Goal: Transaction & Acquisition: Purchase product/service

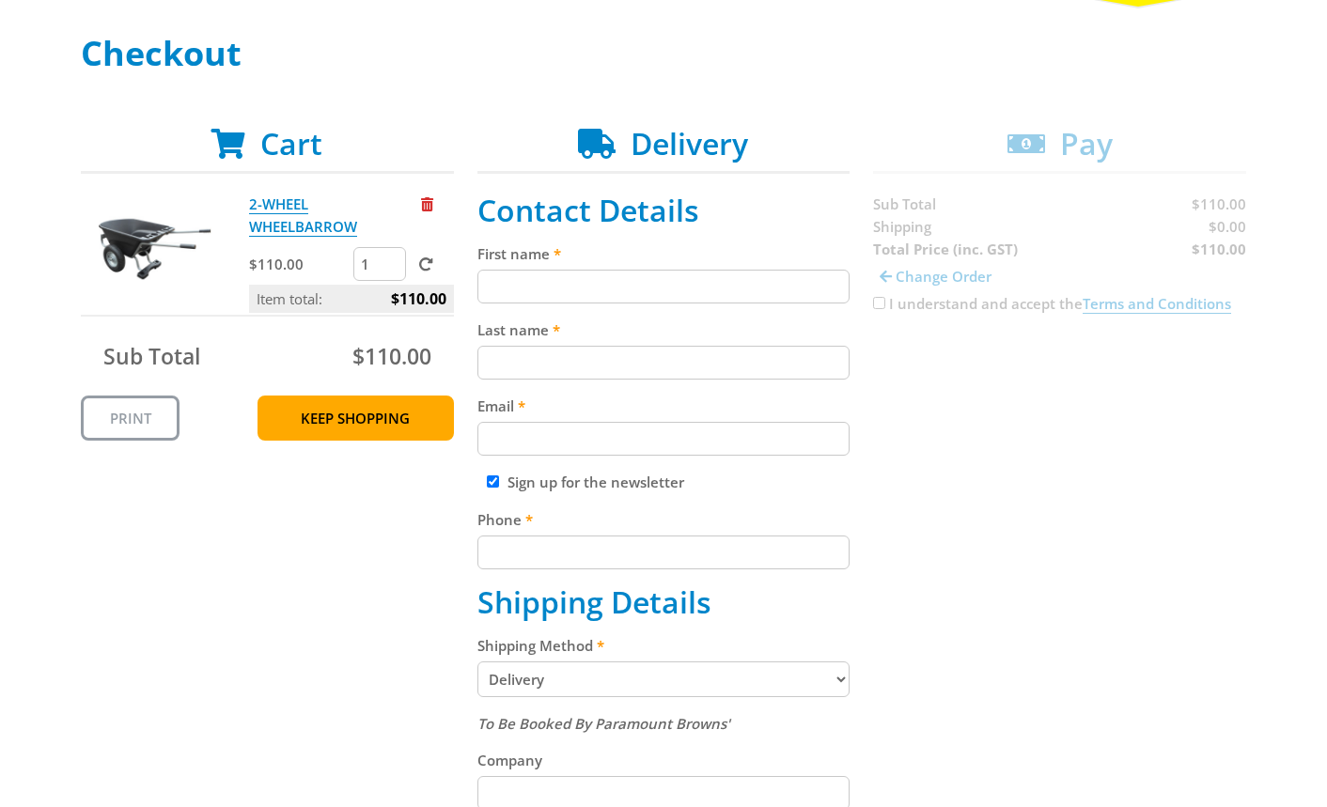
scroll to position [286, 0]
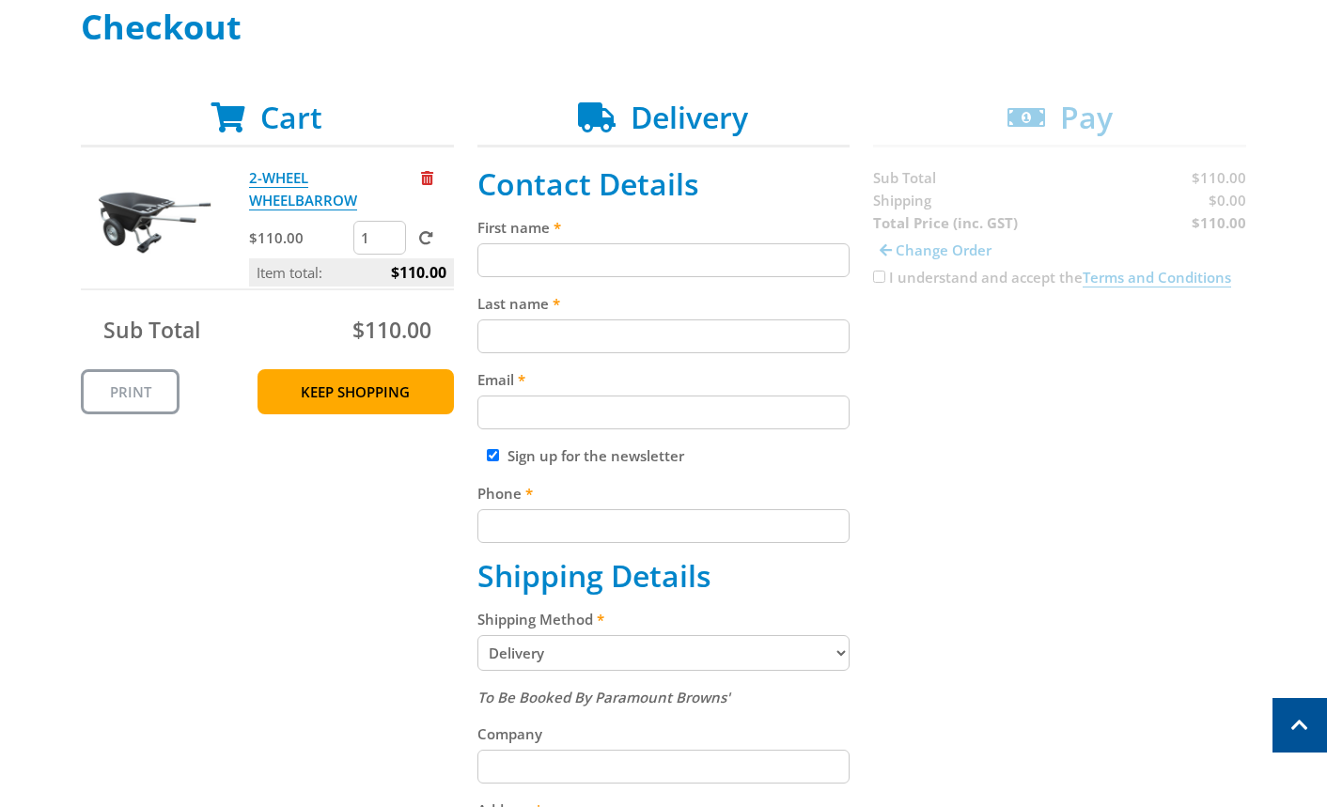
drag, startPoint x: 622, startPoint y: 258, endPoint x: 618, endPoint y: 338, distance: 81.0
click at [622, 258] on input "First name" at bounding box center [663, 260] width 373 height 34
paste input "[PERSON_NAME]"
type input "[PERSON_NAME]"
click at [642, 329] on input "Last name" at bounding box center [663, 337] width 373 height 34
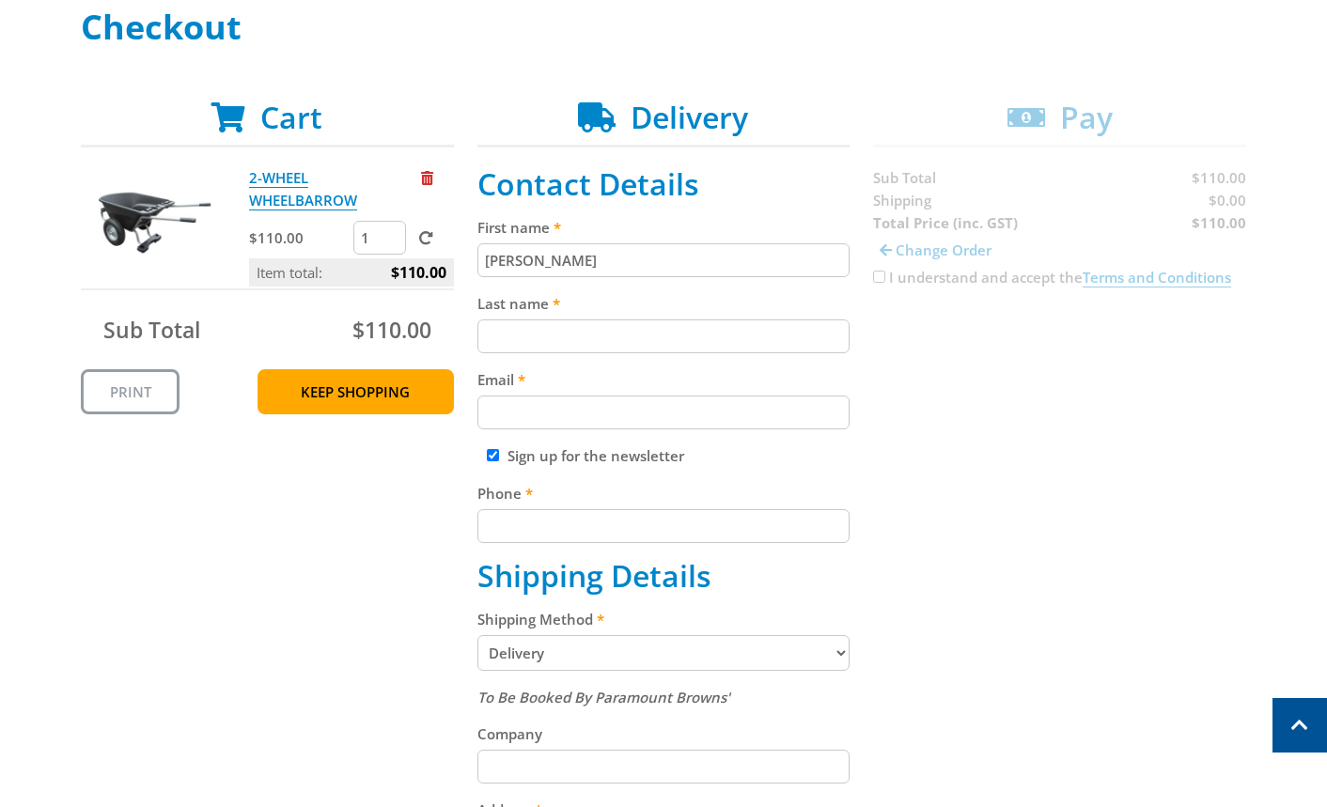
paste input "[PERSON_NAME]"
type input "[PERSON_NAME]"
click at [690, 389] on label "Email" at bounding box center [663, 379] width 373 height 23
click at [690, 396] on input "Email" at bounding box center [663, 413] width 373 height 34
paste input "[EMAIL_ADDRESS][DOMAIN_NAME]"
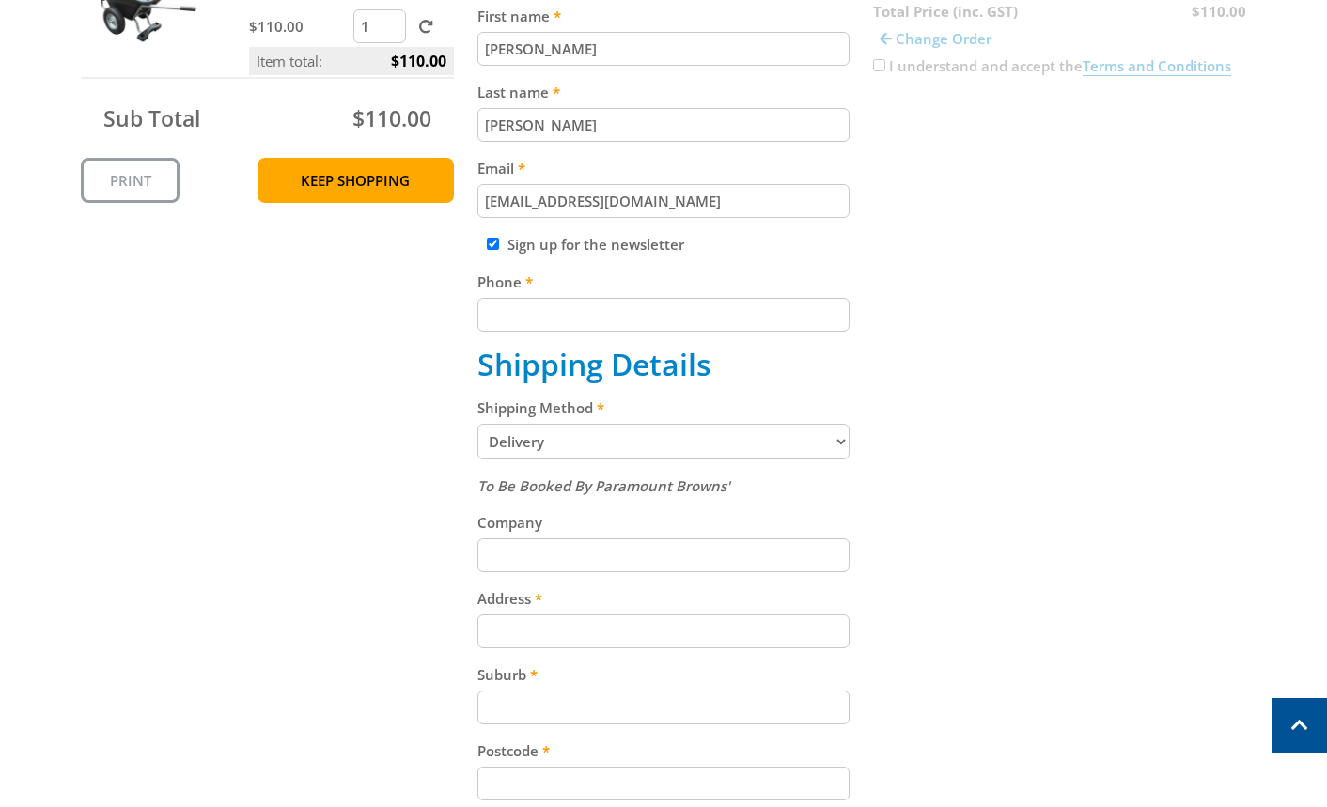
scroll to position [506, 0]
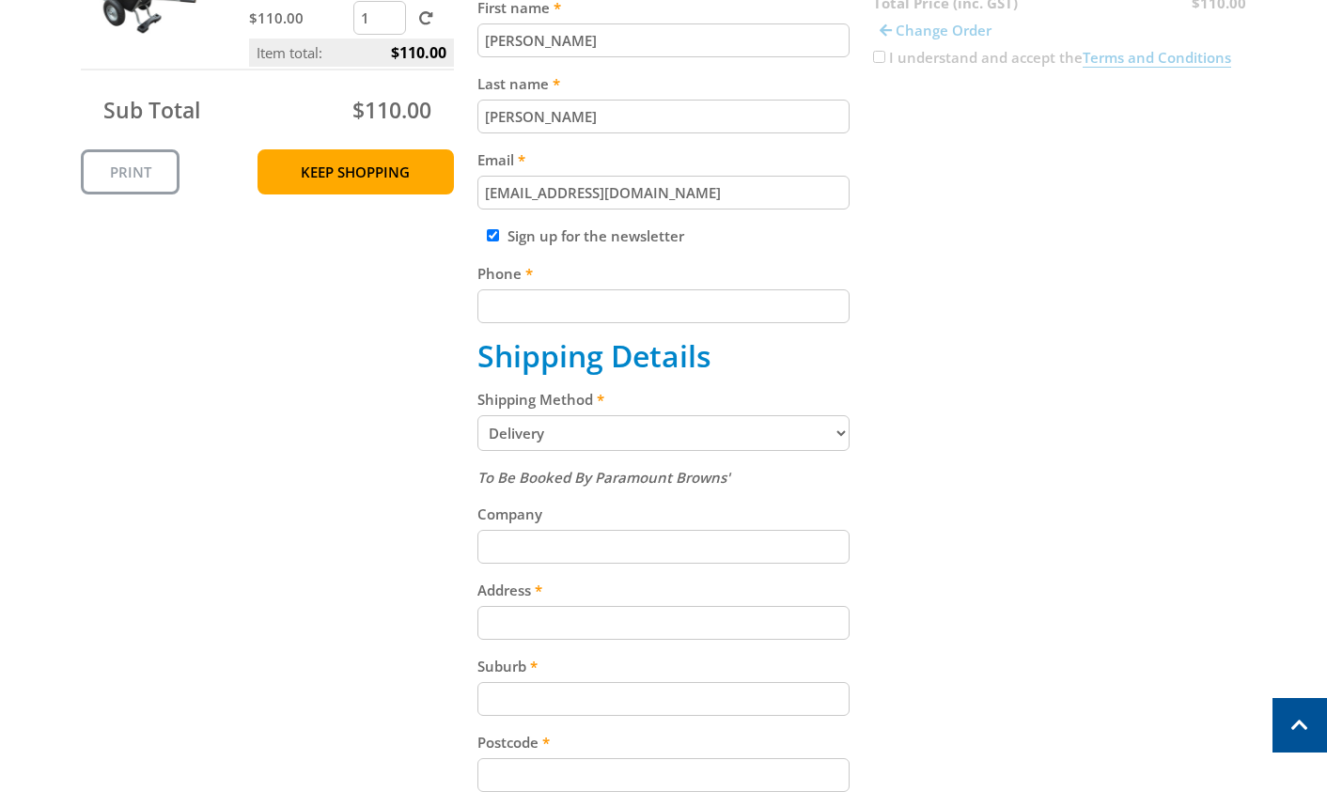
type input "[EMAIL_ADDRESS][DOMAIN_NAME]"
drag, startPoint x: 607, startPoint y: 321, endPoint x: 755, endPoint y: 338, distance: 148.5
click at [610, 326] on fieldset "Contact Details First name [PERSON_NAME] Last name [PERSON_NAME] Email [EMAIL_A…" at bounding box center [663, 481] width 373 height 1070
paste input "[PHONE_NUMBER]"
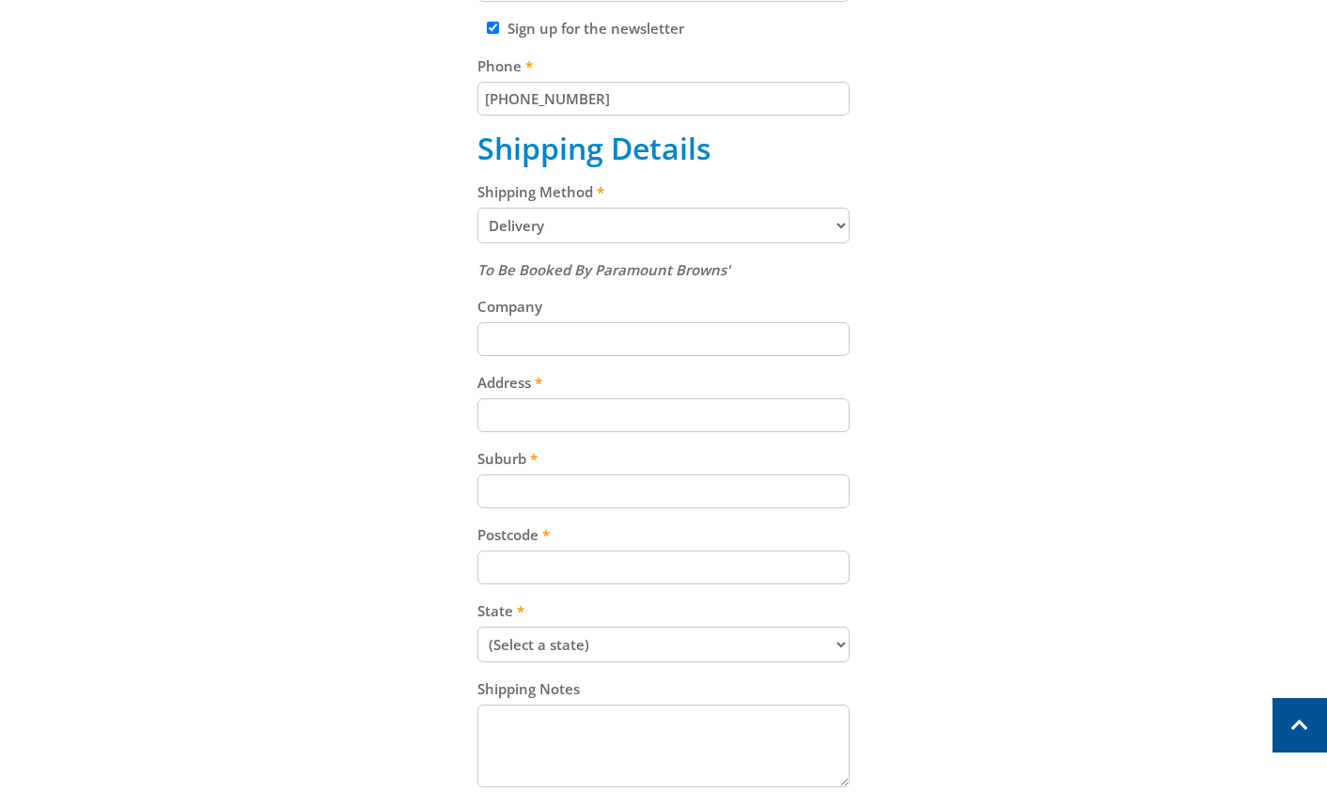
scroll to position [726, 0]
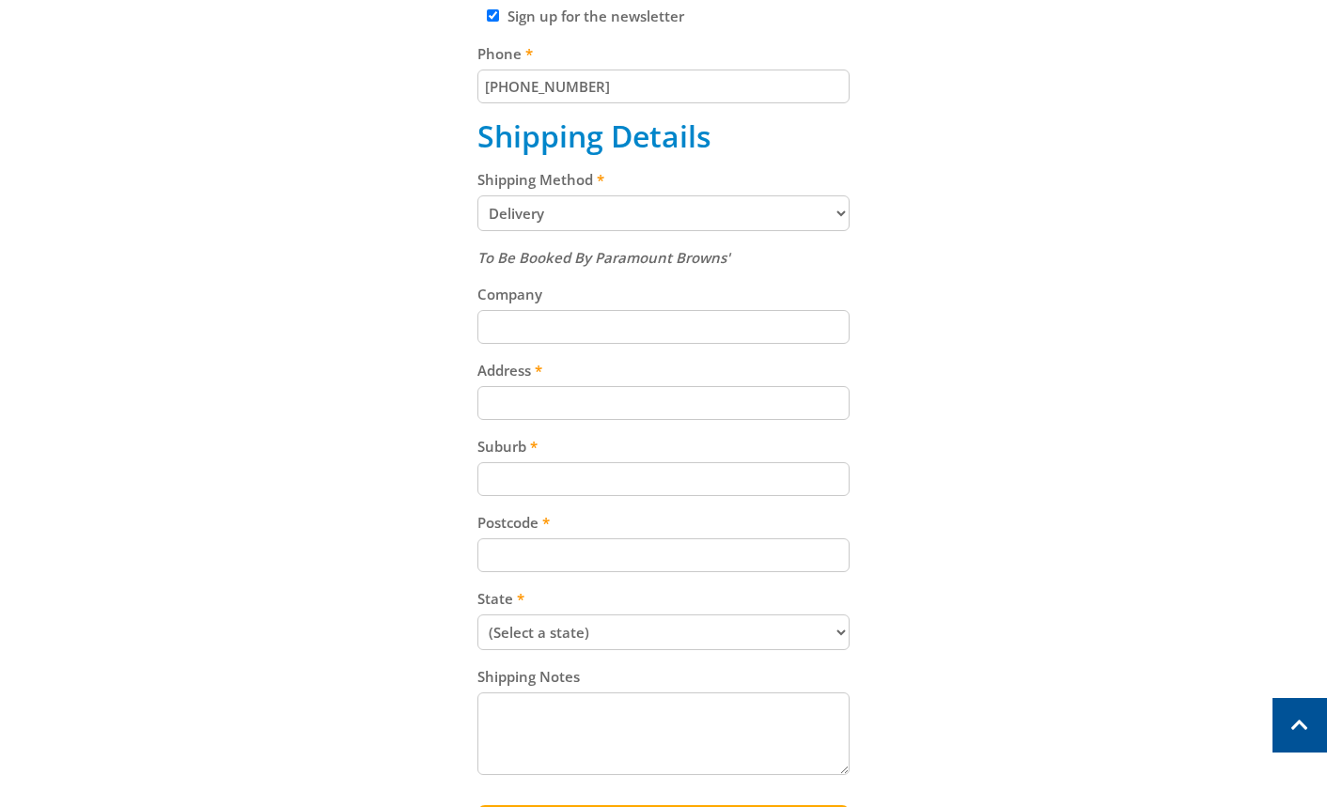
type input "[PHONE_NUMBER]"
click at [648, 405] on input "Address" at bounding box center [663, 403] width 373 height 34
paste input "[STREET_ADDRESS]"
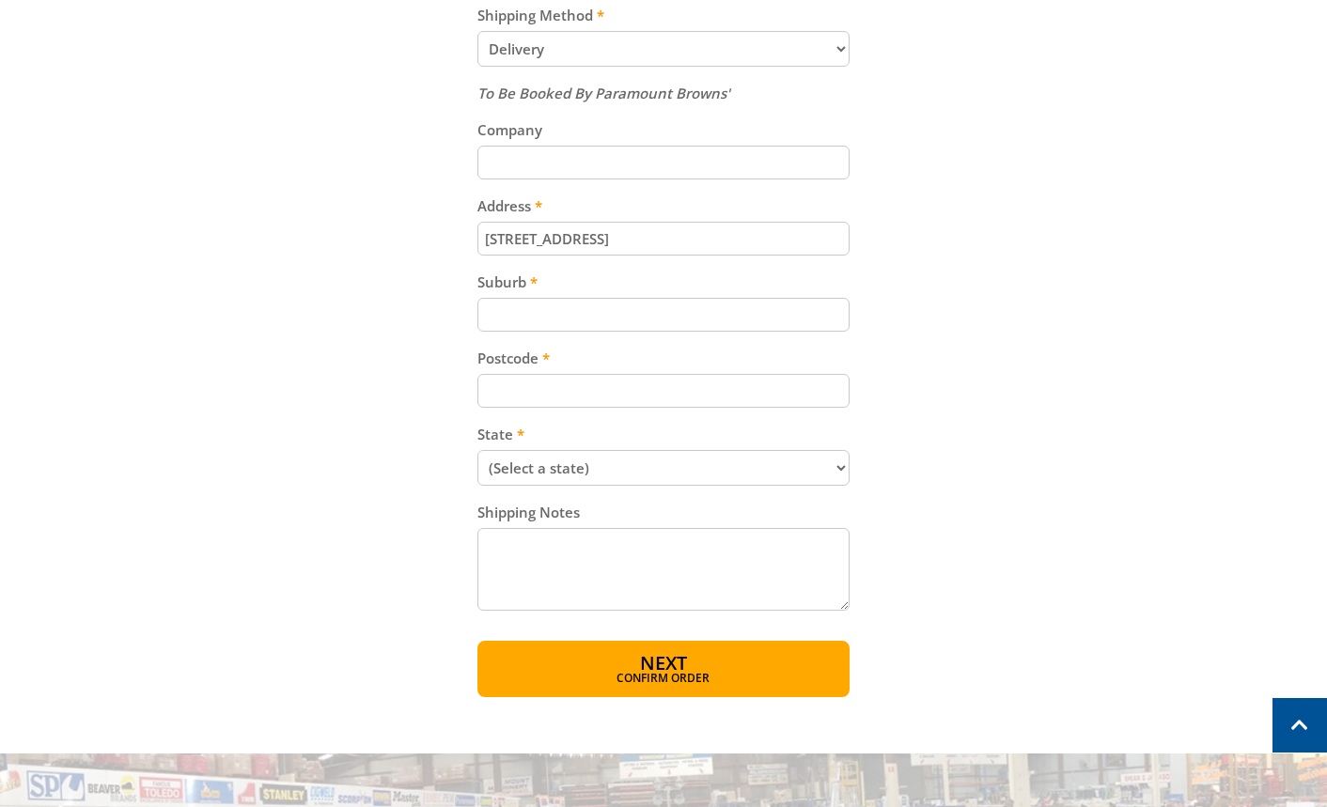
scroll to position [891, 0]
type input "[STREET_ADDRESS]"
click at [759, 324] on input "Suburb" at bounding box center [663, 314] width 373 height 34
paste input "Gepps Cross"
type input "Gepps Cross"
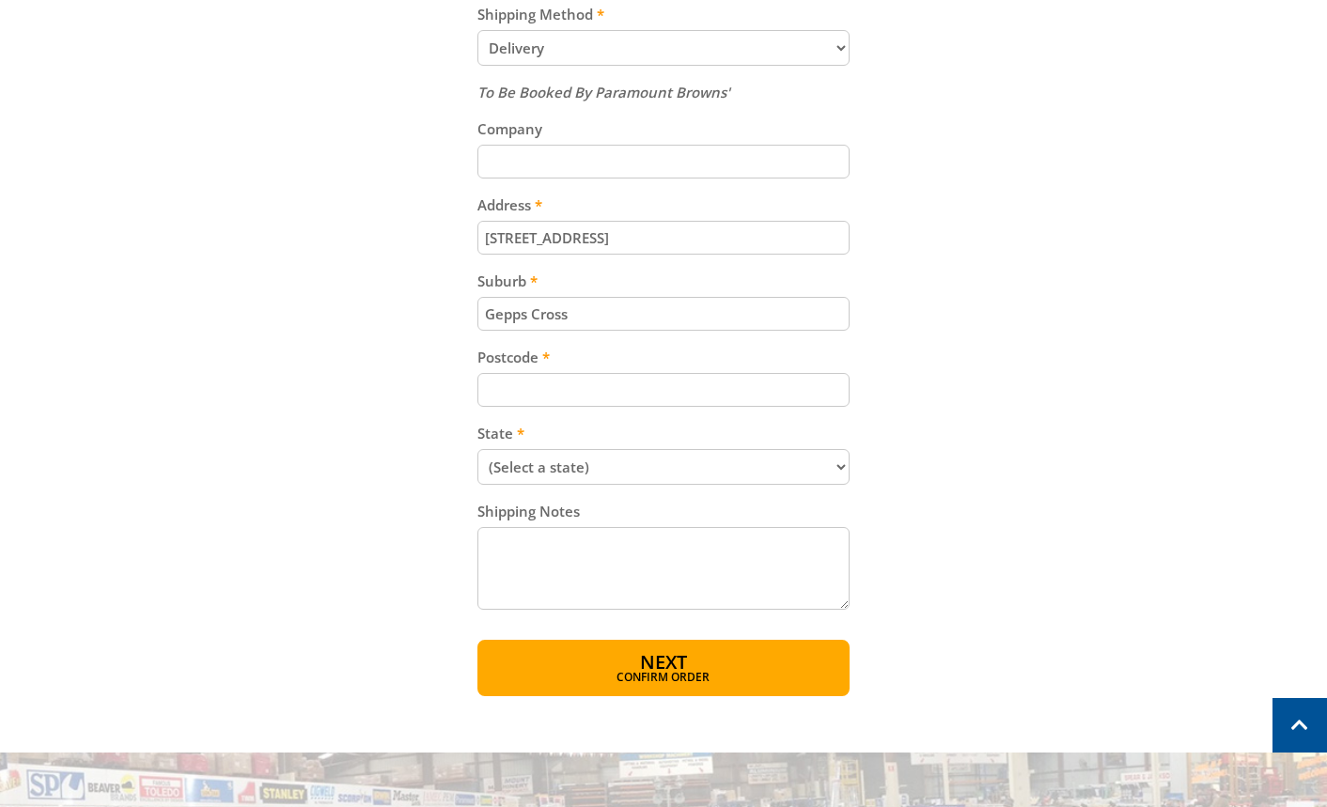
click at [603, 397] on input "Postcode" at bounding box center [663, 390] width 373 height 34
paste input "5094"
type input "5094"
click at [765, 468] on select "(Select a state) [GEOGRAPHIC_DATA] [GEOGRAPHIC_DATA] [GEOGRAPHIC_DATA] [GEOGRAP…" at bounding box center [663, 467] width 373 height 36
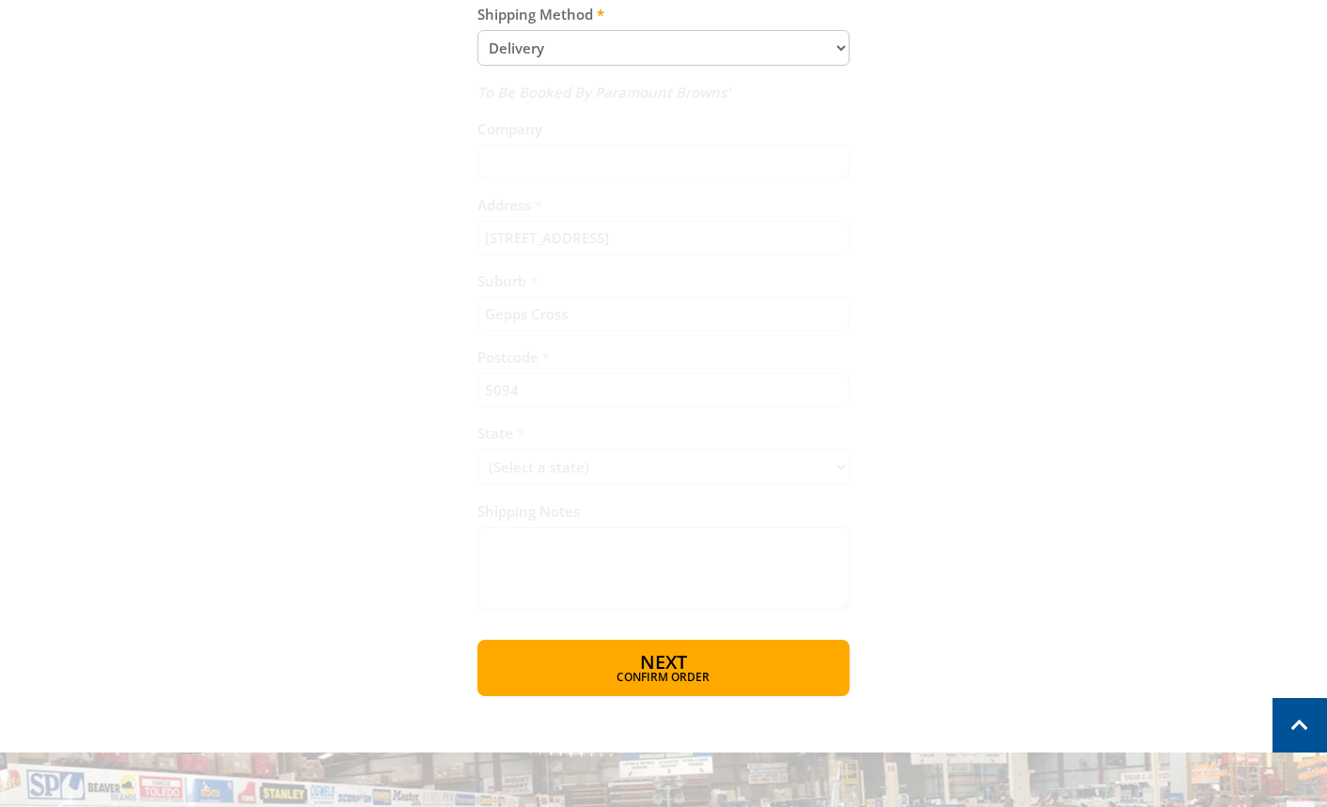
click at [623, 540] on textarea "Shipping Notes" at bounding box center [663, 568] width 373 height 83
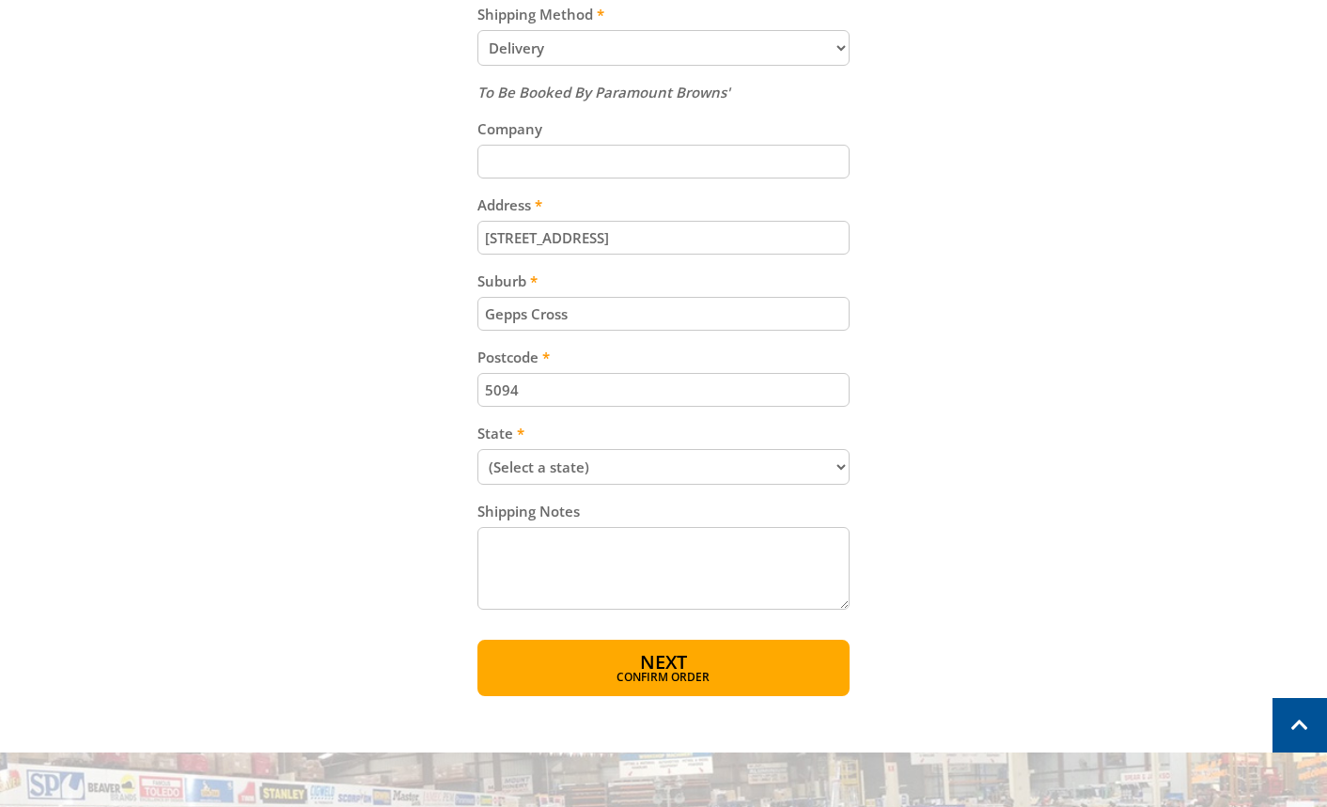
click at [630, 468] on select "(Select a state) [GEOGRAPHIC_DATA] [GEOGRAPHIC_DATA] [GEOGRAPHIC_DATA] [GEOGRAP…" at bounding box center [663, 467] width 373 height 36
click at [477, 449] on select "(Select a state) [GEOGRAPHIC_DATA] [GEOGRAPHIC_DATA] [GEOGRAPHIC_DATA] [GEOGRAP…" at bounding box center [663, 467] width 373 height 36
click at [606, 471] on select "(Select a state) [GEOGRAPHIC_DATA] [GEOGRAPHIC_DATA] [GEOGRAPHIC_DATA] [GEOGRAP…" at bounding box center [663, 467] width 373 height 36
select select "SA"
click at [477, 449] on select "(Select a state) [GEOGRAPHIC_DATA] [GEOGRAPHIC_DATA] [GEOGRAPHIC_DATA] [GEOGRAP…" at bounding box center [663, 467] width 373 height 36
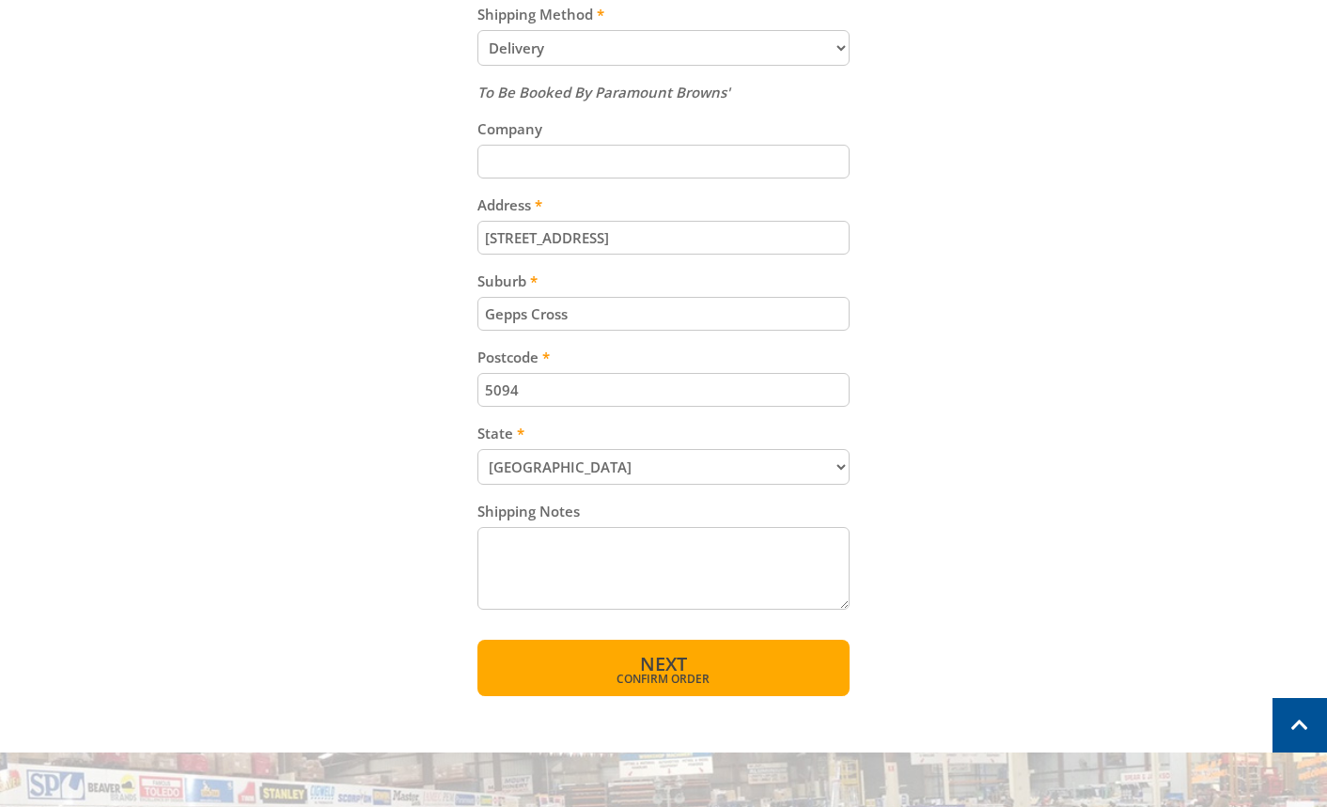
click at [726, 667] on button "Next Confirm order" at bounding box center [663, 668] width 373 height 56
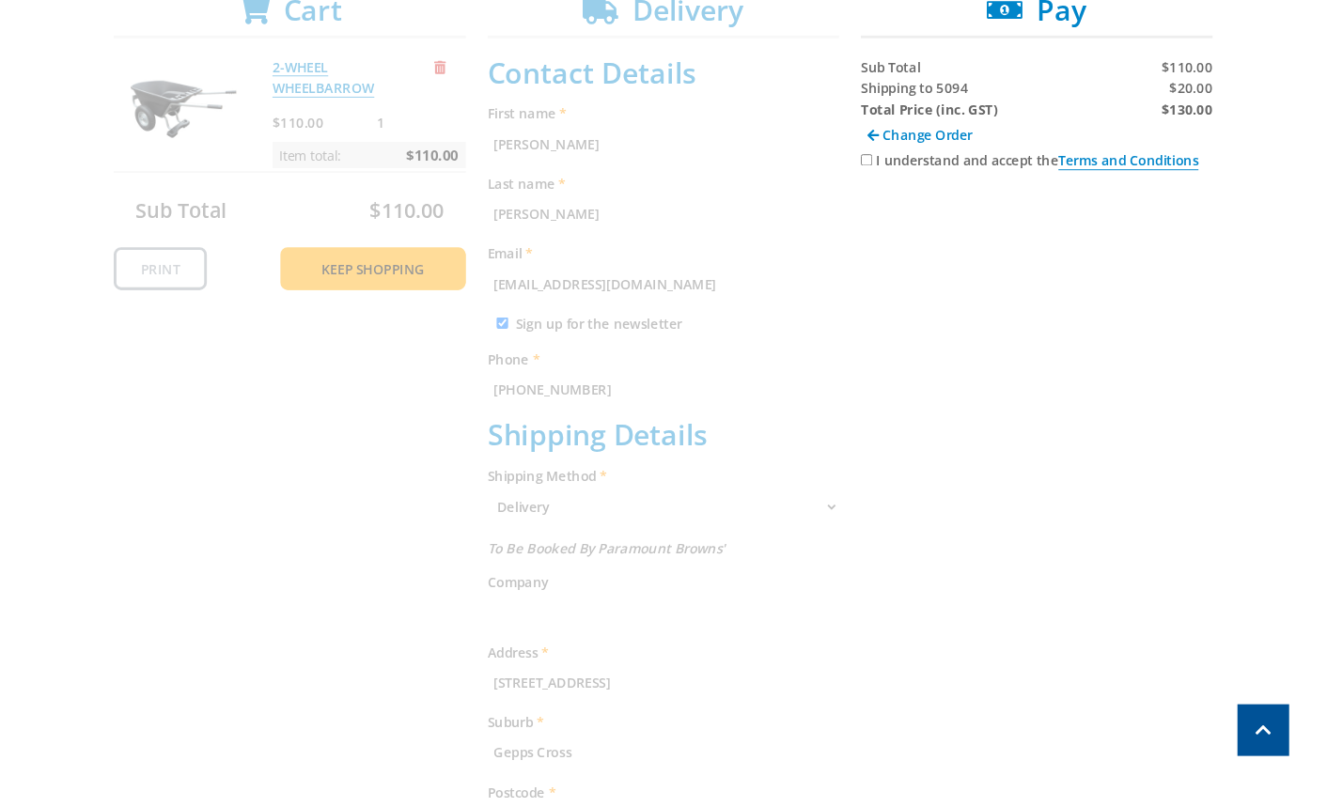
scroll to position [415, 0]
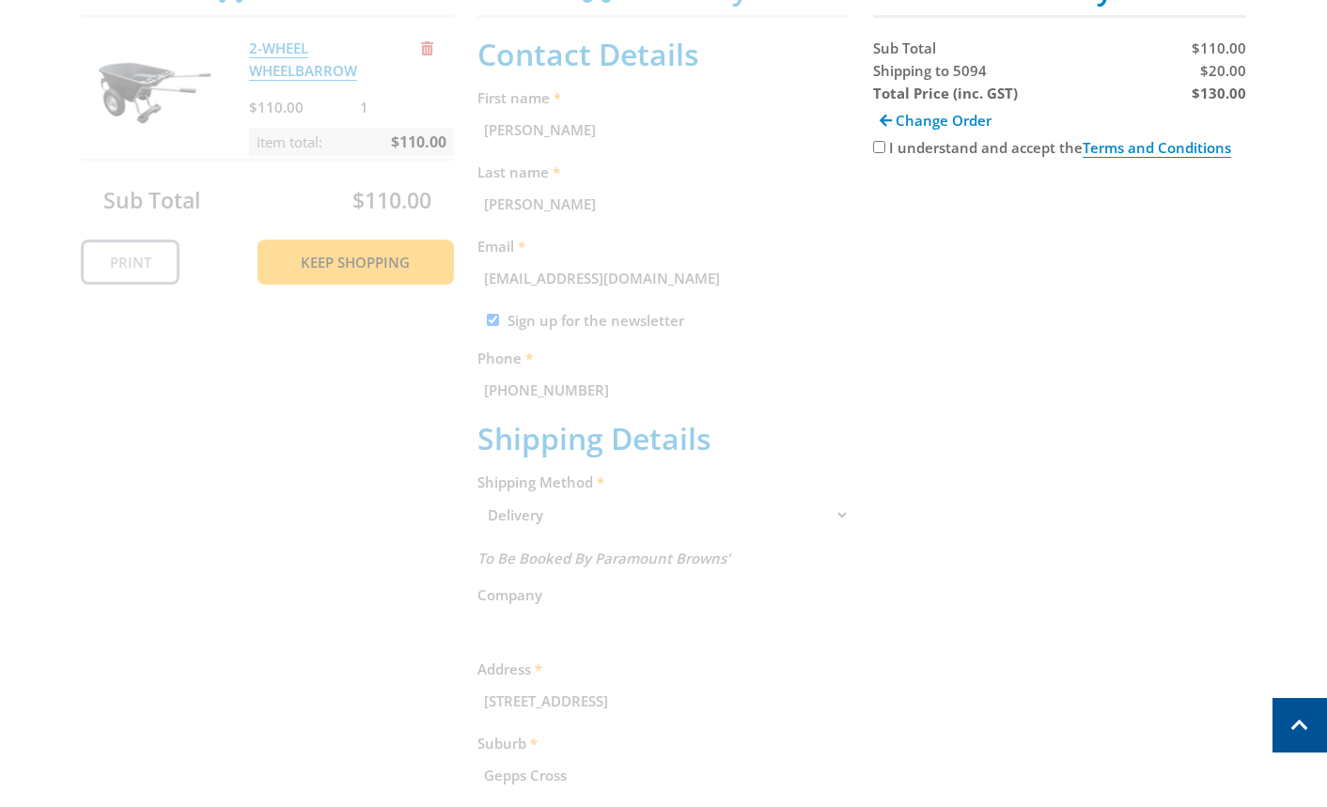
click at [1236, 96] on strong "$130.00" at bounding box center [1219, 93] width 55 height 19
copy strong "130.00"
click at [1222, 70] on span "$20.00" at bounding box center [1223, 70] width 46 height 19
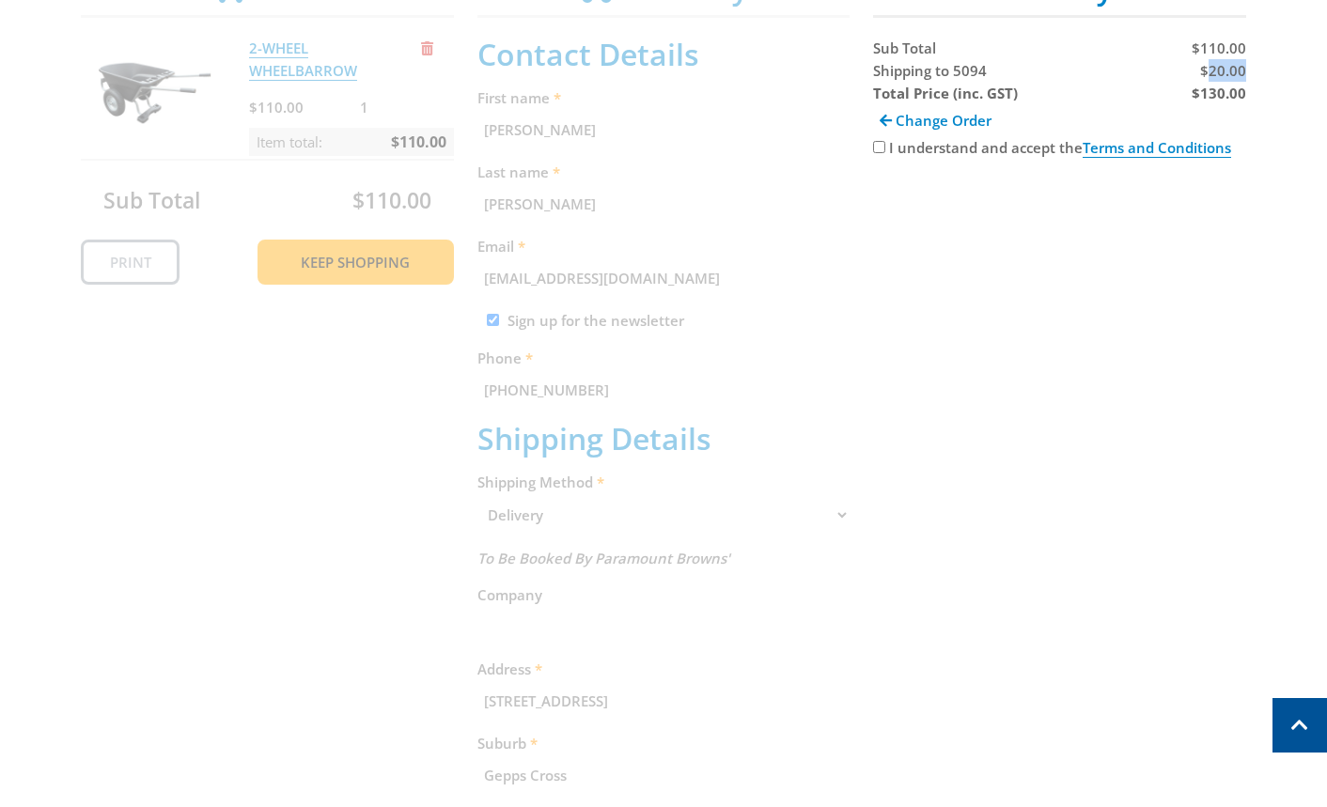
copy span "20.00"
click at [1061, 507] on div "Cart 2-WHEEL WHEELBARROW $110.00 1 Item total: $110.00 Sub Total $110.00 Print …" at bounding box center [664, 561] width 1166 height 1182
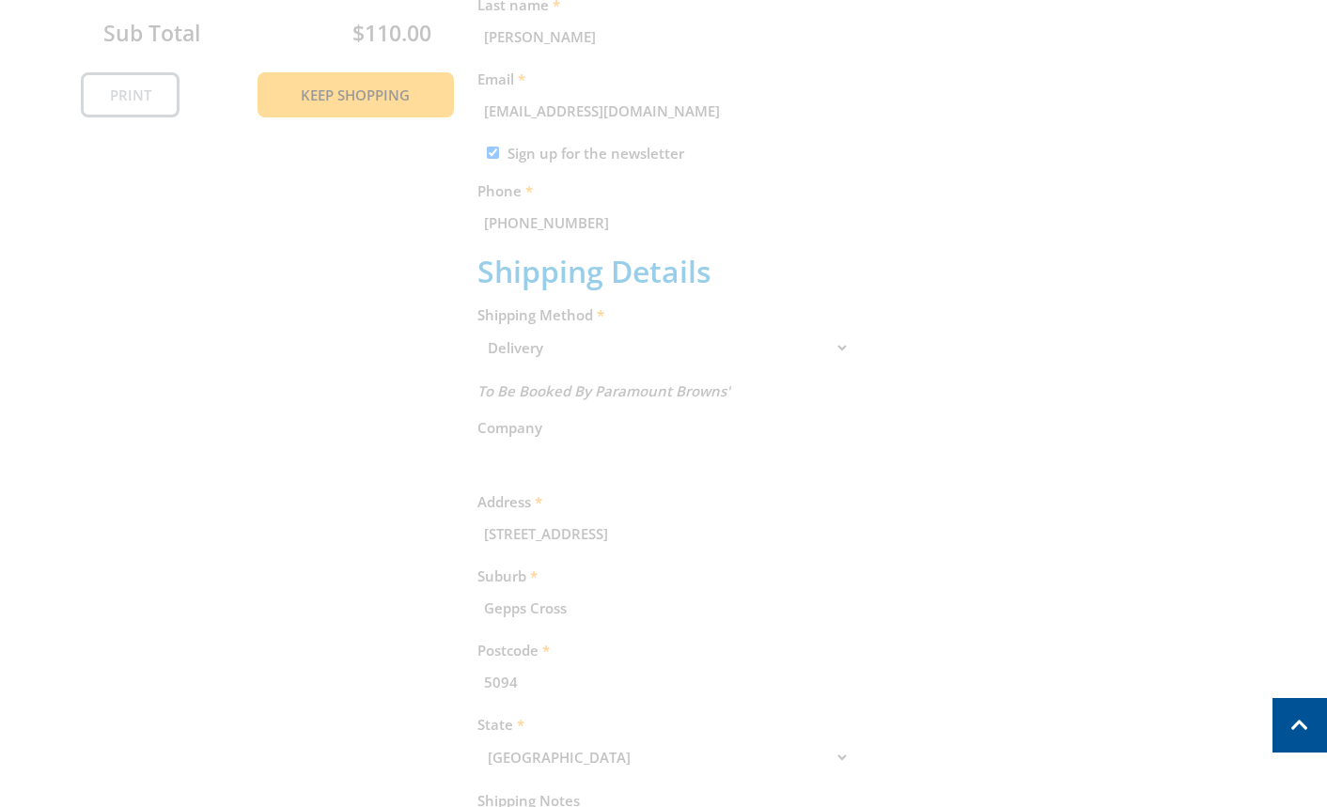
scroll to position [605, 0]
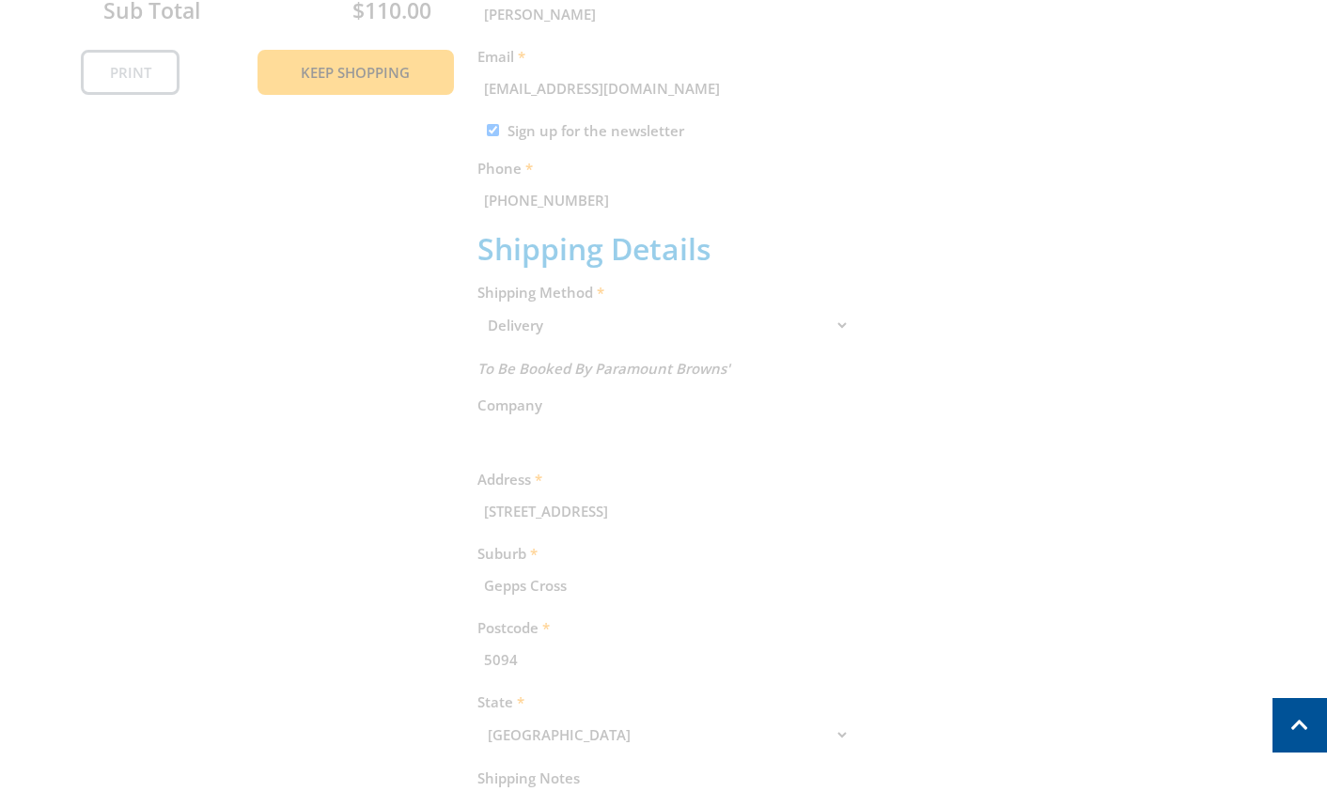
click at [697, 368] on div "Cart 2-WHEEL WHEELBARROW $110.00 1 Item total: $110.00 Sub Total $110.00 Print …" at bounding box center [664, 371] width 1166 height 1182
click at [748, 352] on div "Cart 2-WHEEL WHEELBARROW $110.00 1 Item total: $110.00 Sub Total $110.00 Print …" at bounding box center [664, 371] width 1166 height 1182
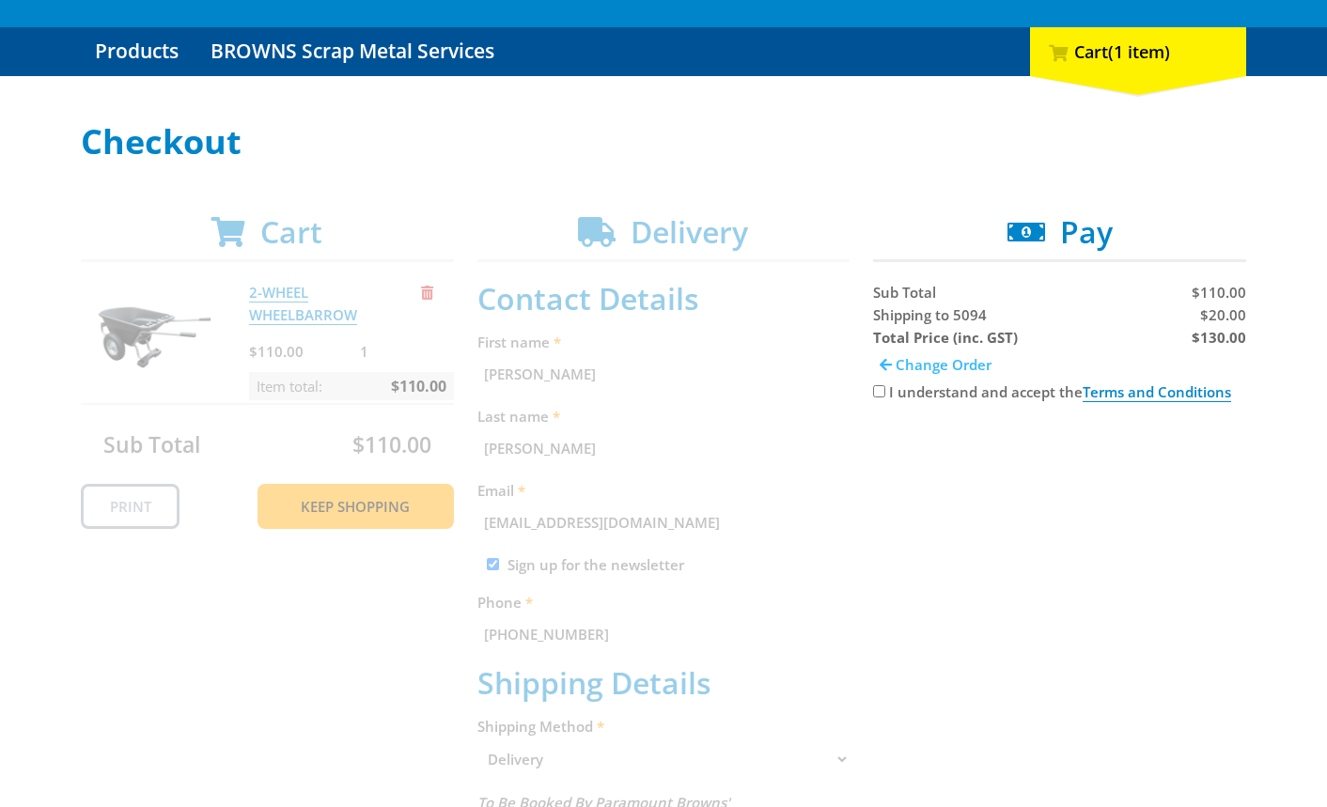
scroll to position [174, 0]
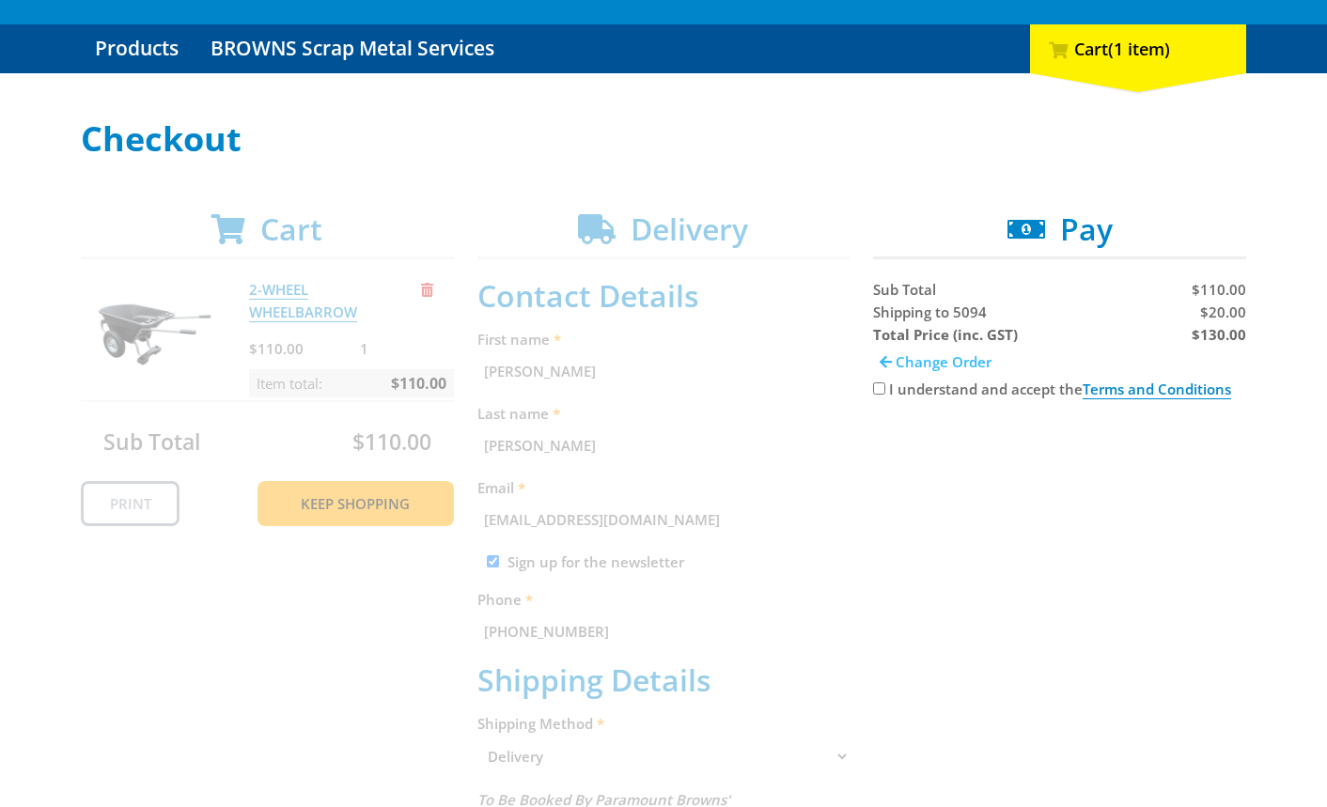
click at [898, 361] on span "Change Order" at bounding box center [944, 361] width 96 height 19
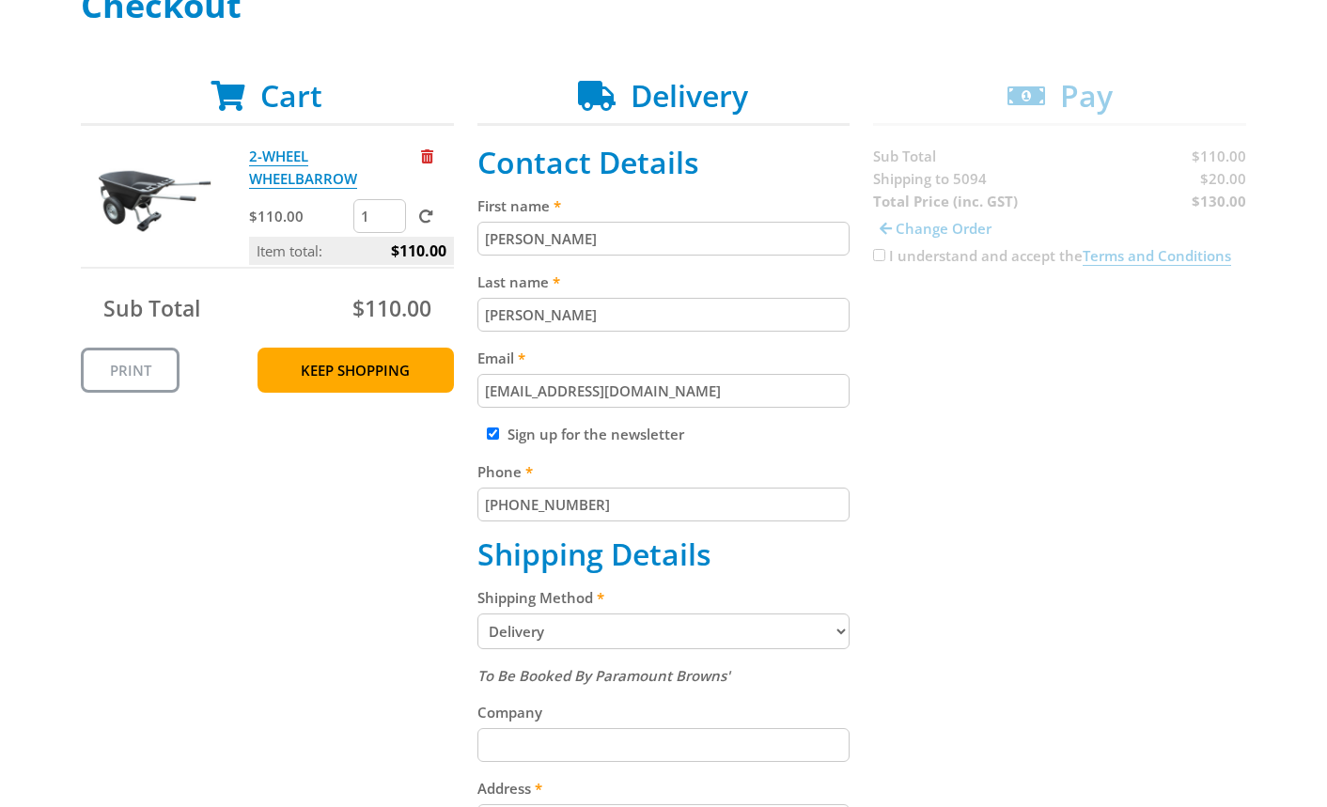
scroll to position [439, 0]
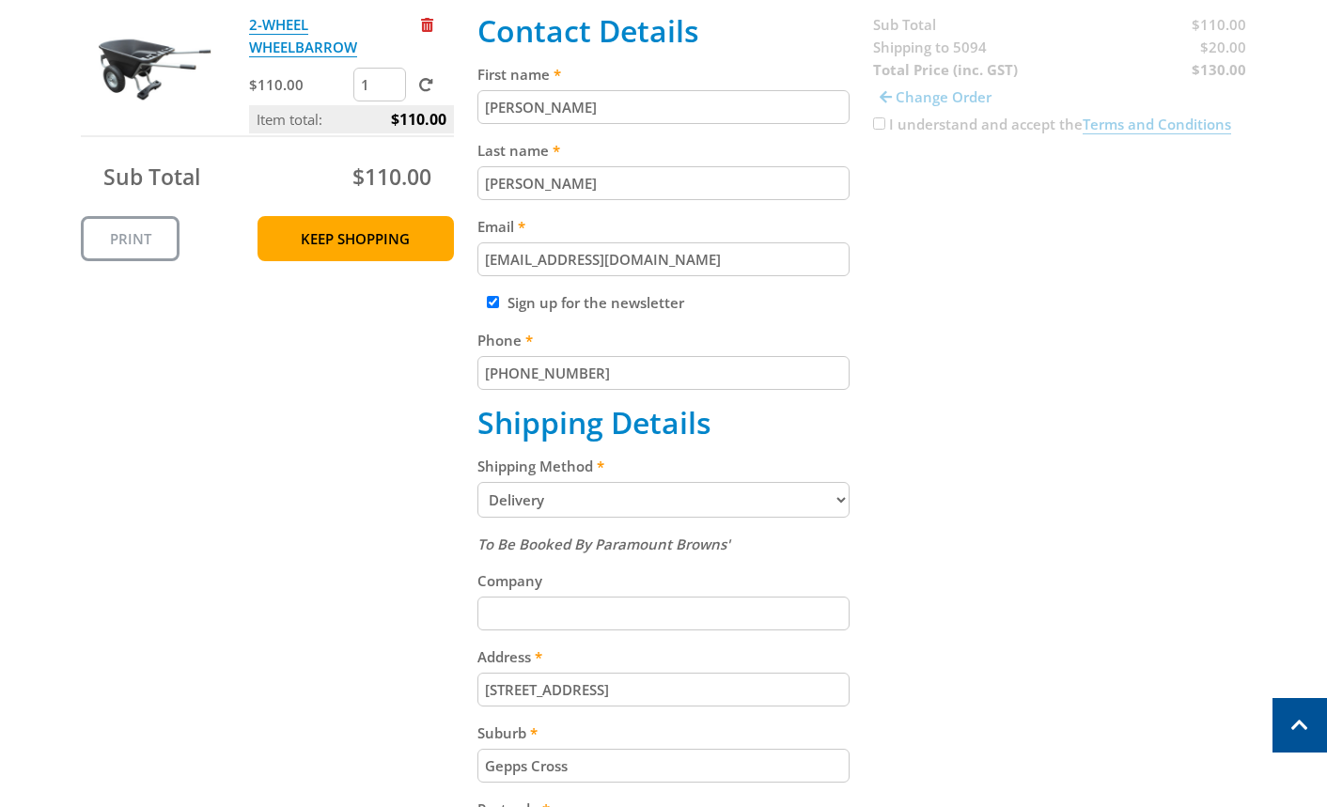
click at [619, 486] on select "Pickup from Gepps Cross Delivery" at bounding box center [663, 500] width 373 height 36
select select "Pickup"
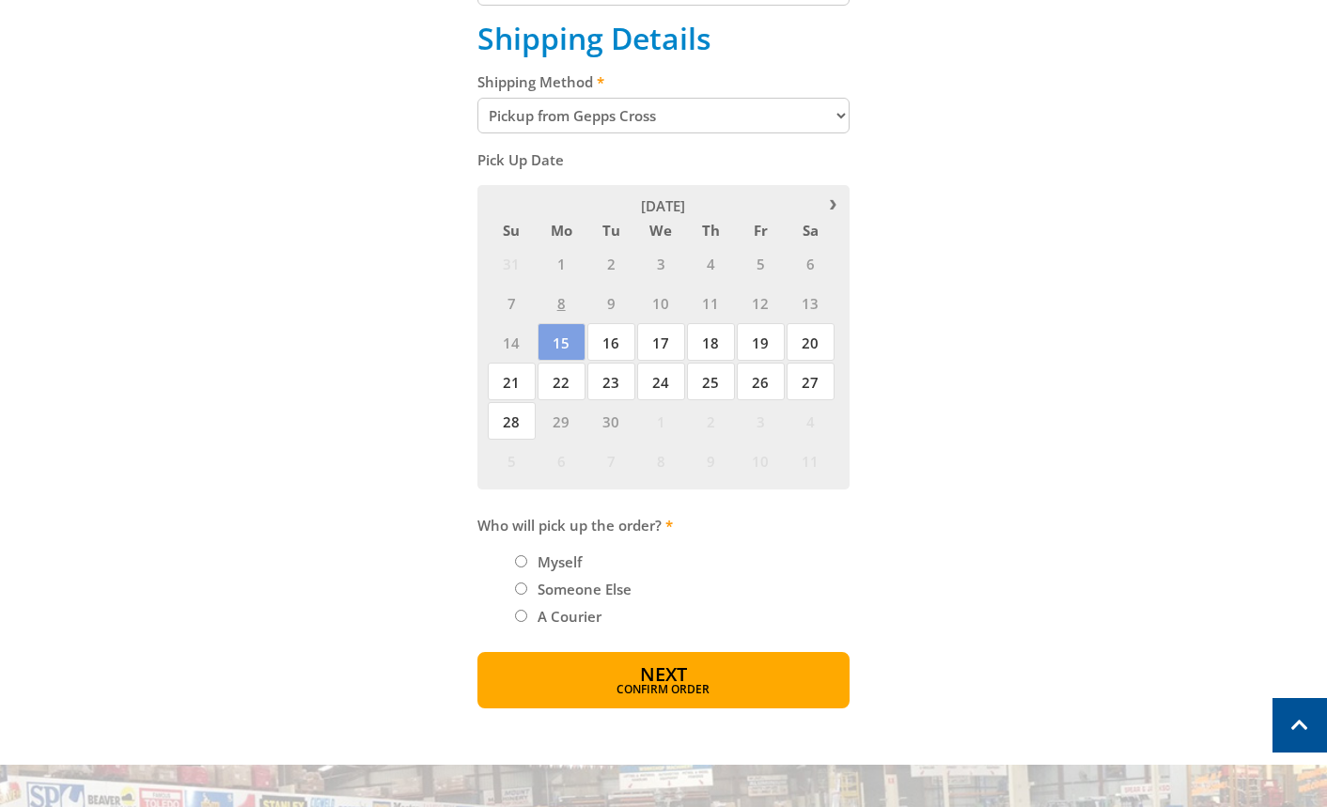
scroll to position [826, 0]
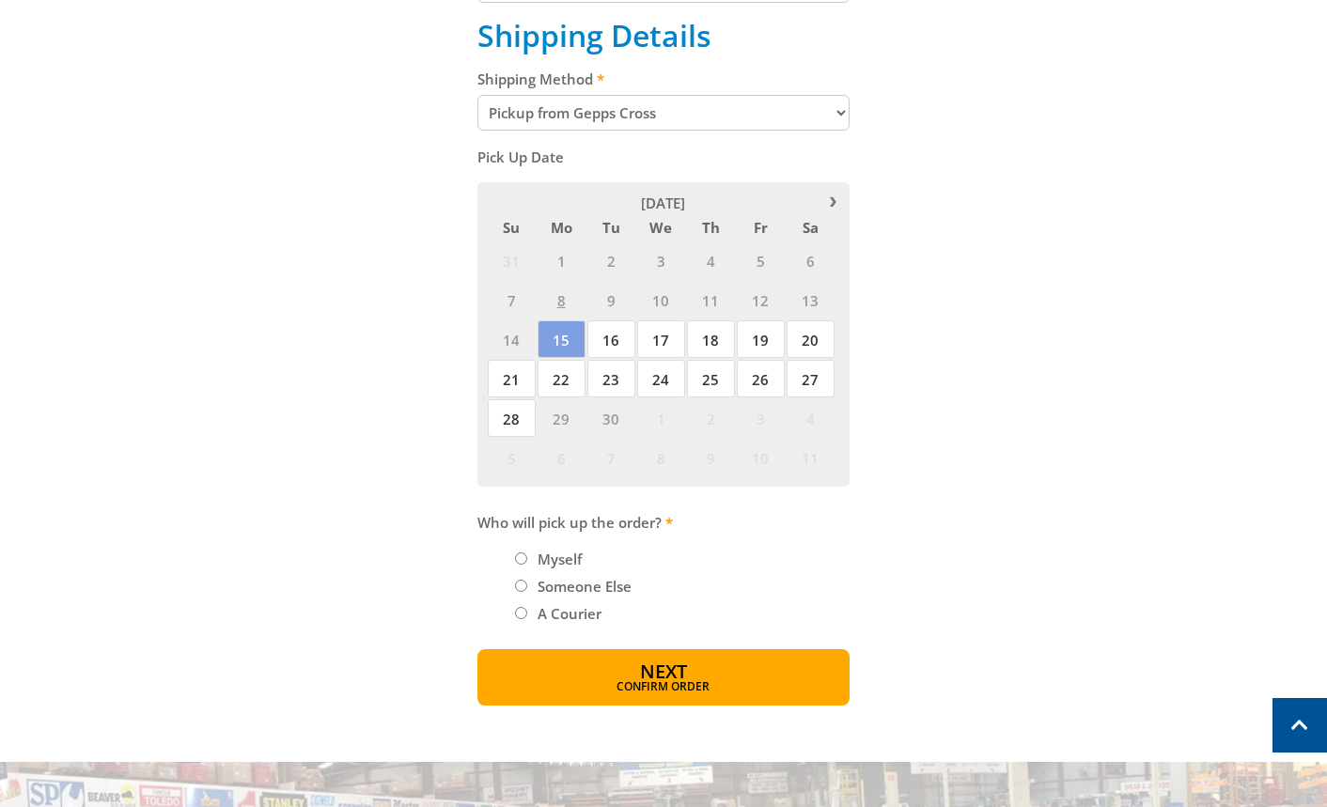
click at [577, 564] on label "Myself" at bounding box center [559, 559] width 57 height 32
click at [527, 564] on input "Myself" at bounding box center [521, 559] width 12 height 12
radio input "true"
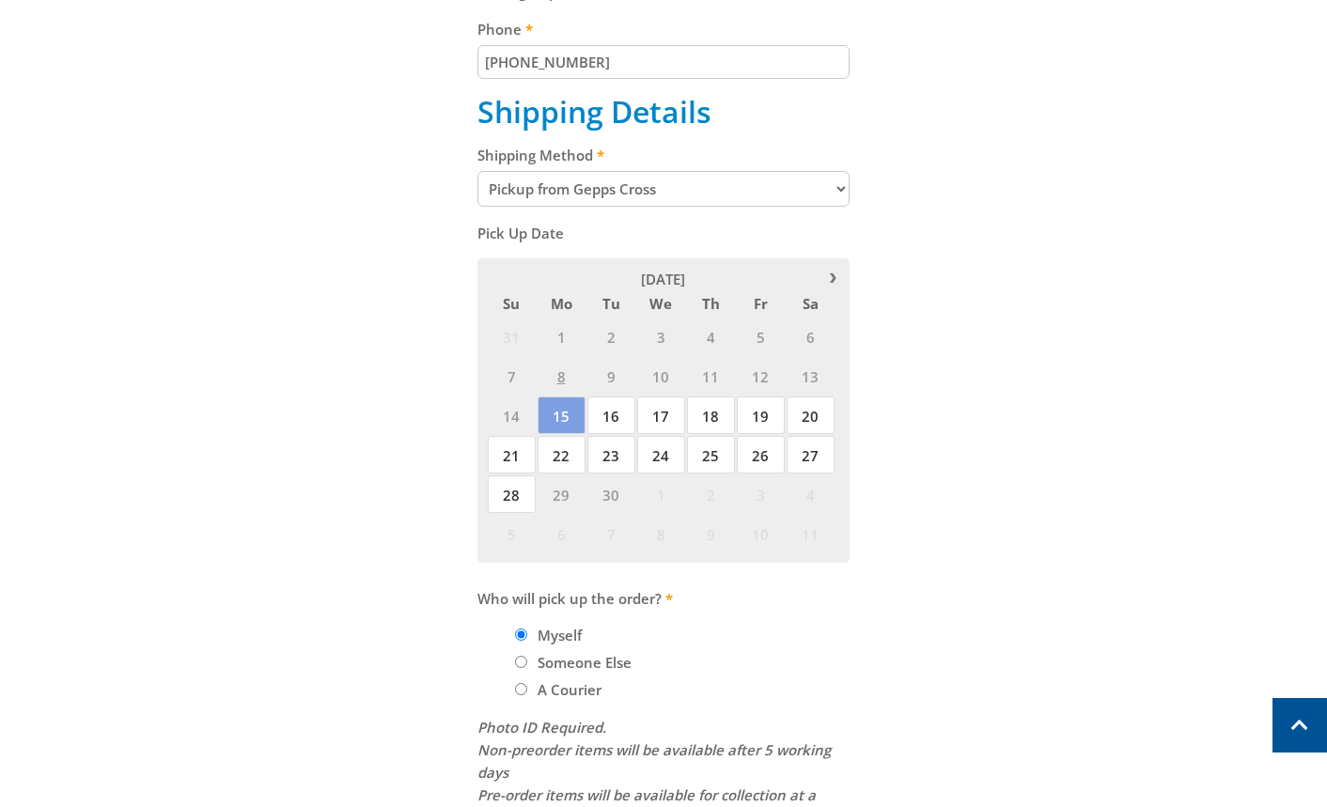
scroll to position [690, 0]
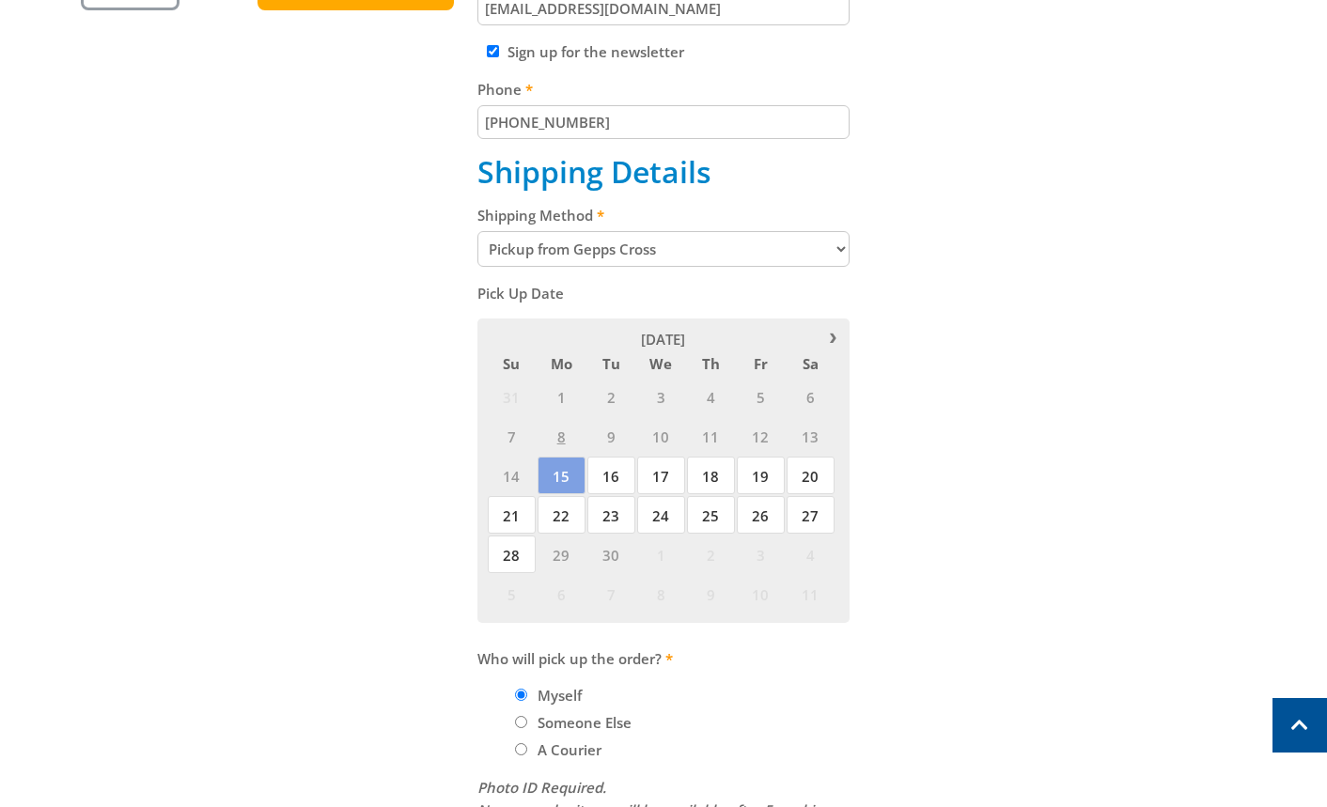
click at [1166, 485] on div "Cart 2-WHEEL WHEELBARROW $110.00 1 Item total: $110.00 Sub Total $110.00 Print …" at bounding box center [664, 336] width 1166 height 1282
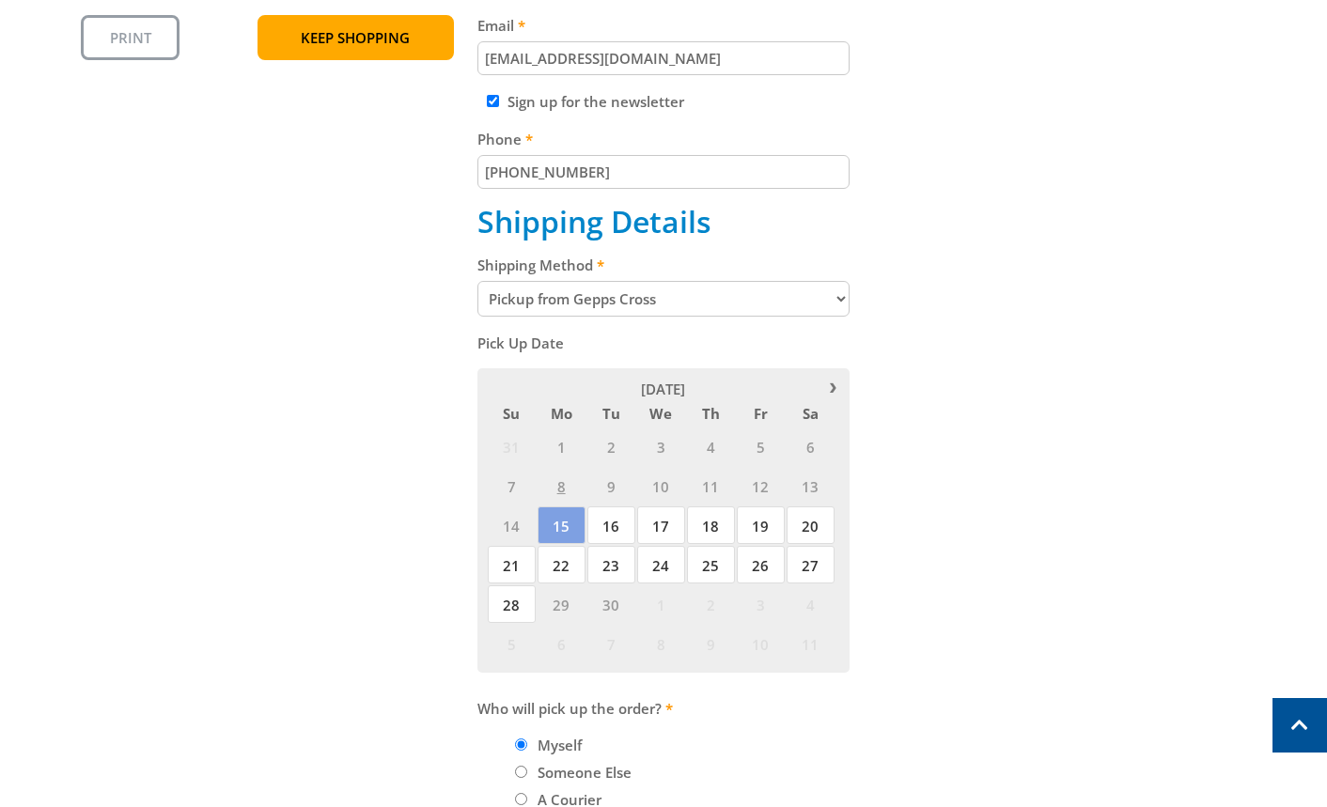
scroll to position [1085, 0]
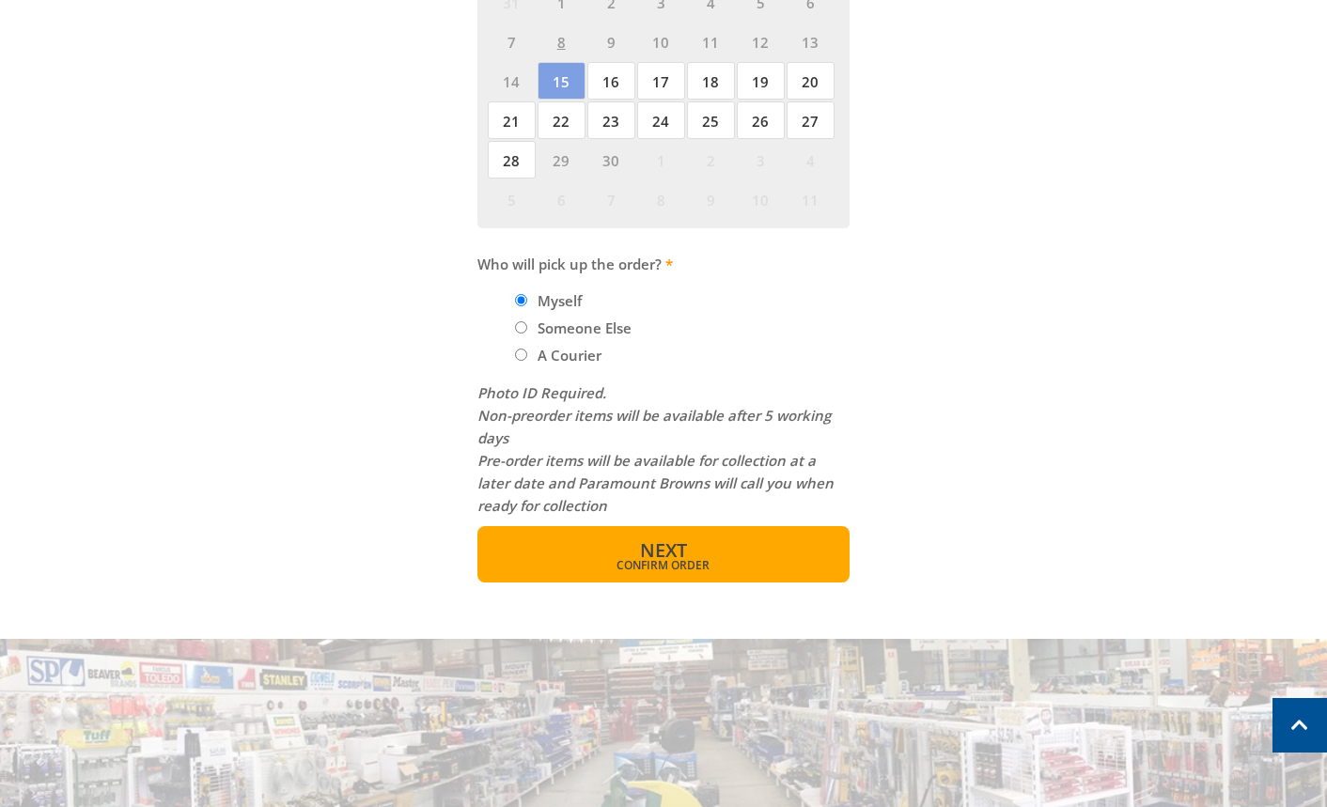
click at [722, 557] on button "Next Confirm order" at bounding box center [663, 554] width 373 height 56
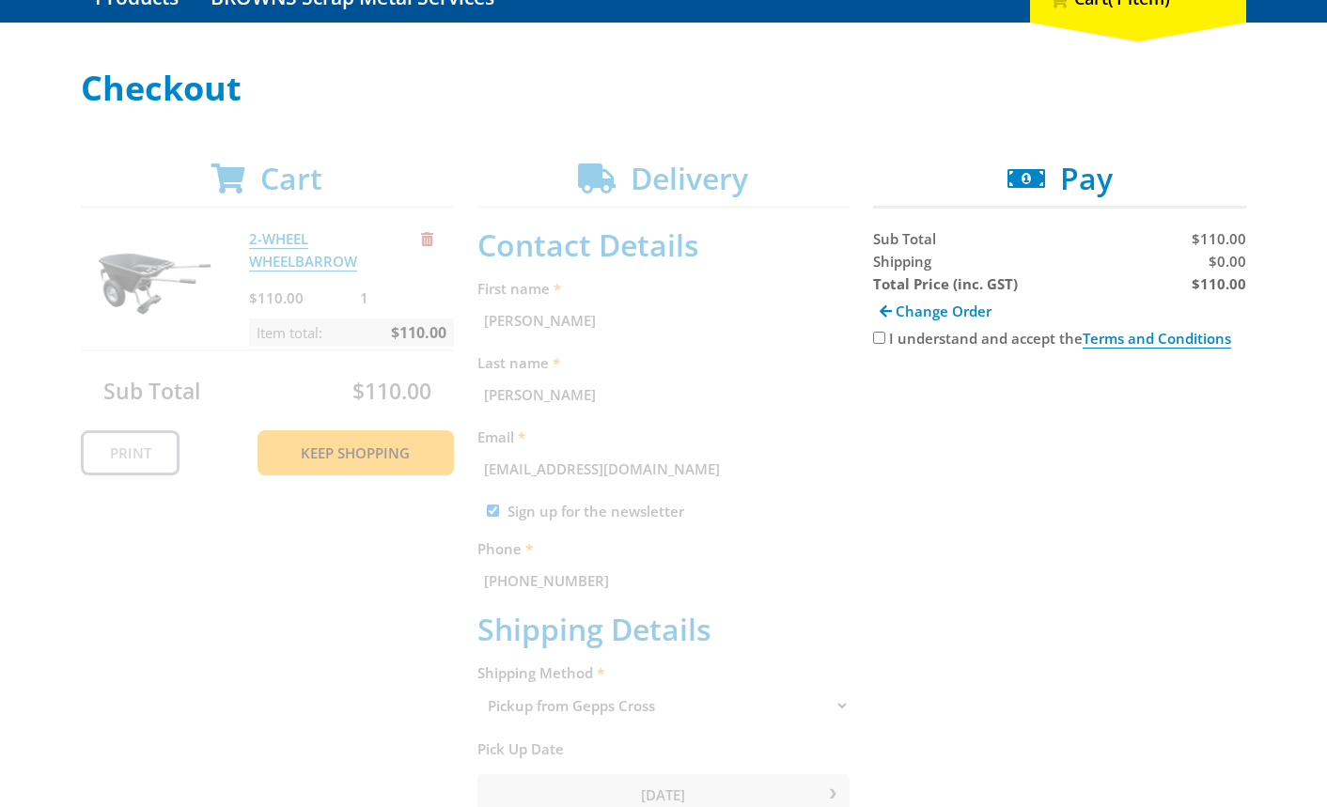
scroll to position [242, 0]
